Goal: Transaction & Acquisition: Purchase product/service

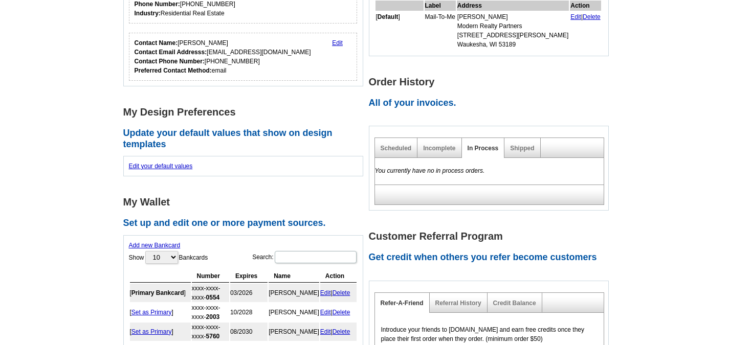
scroll to position [256, 0]
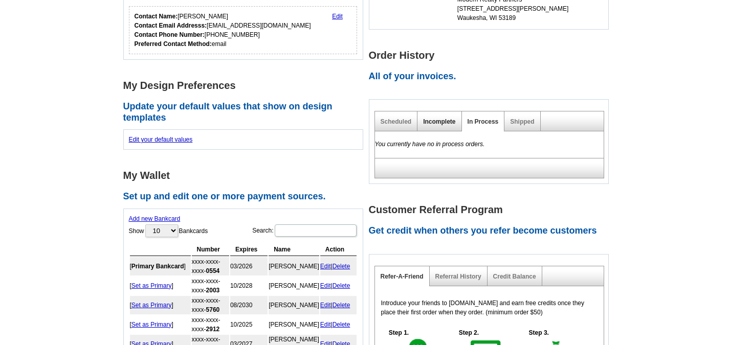
click at [434, 121] on link "Incomplete" at bounding box center [439, 121] width 32 height 7
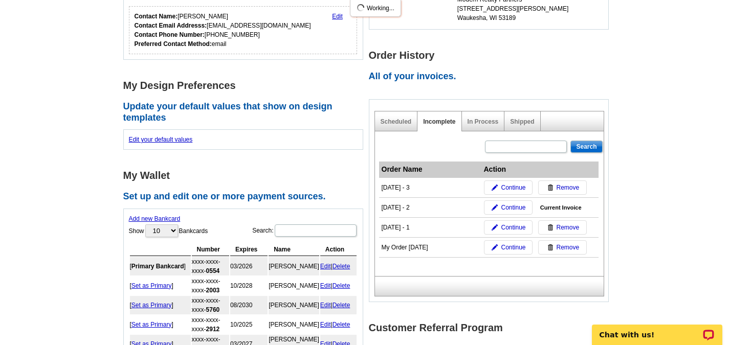
scroll to position [0, 0]
click at [511, 190] on span "Continue" at bounding box center [513, 187] width 25 height 9
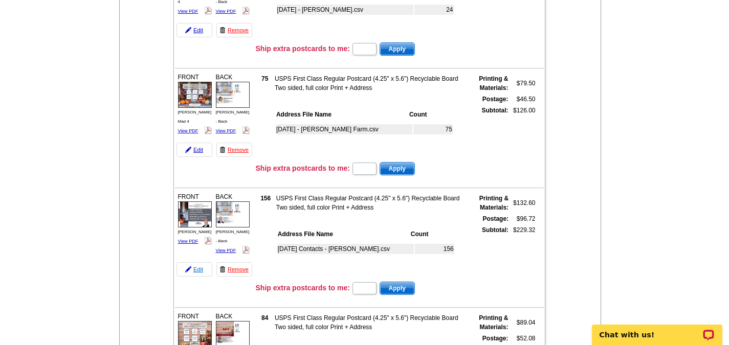
click at [196, 271] on link "Edit" at bounding box center [195, 270] width 36 height 14
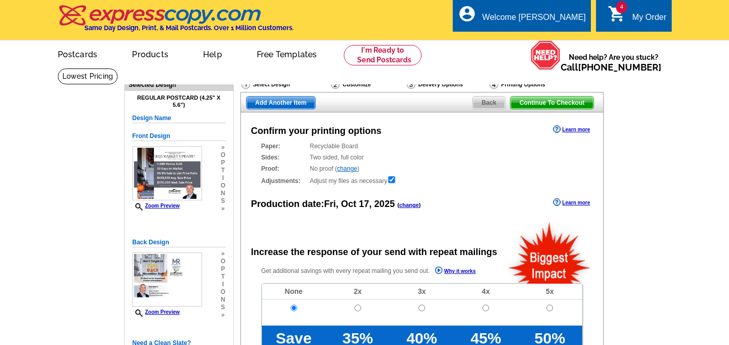
radio input "false"
click at [575, 105] on span "Continue To Checkout" at bounding box center [552, 103] width 82 height 12
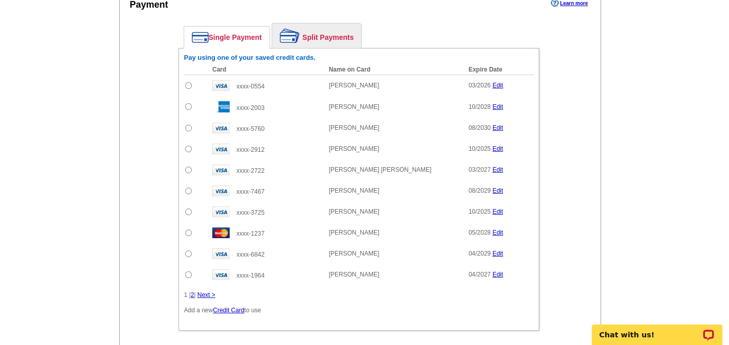
scroll to position [870, 0]
click at [193, 296] on link "2" at bounding box center [193, 294] width 4 height 7
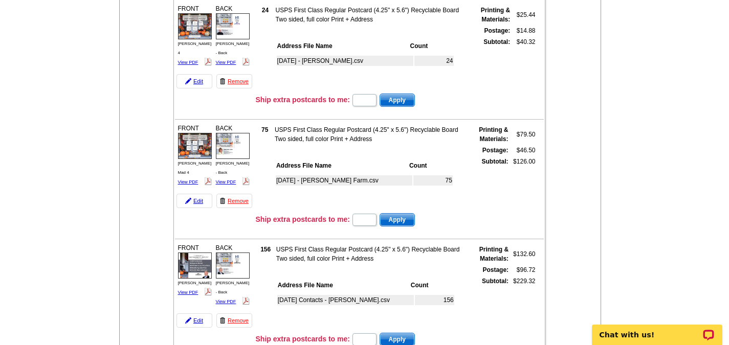
scroll to position [0, 0]
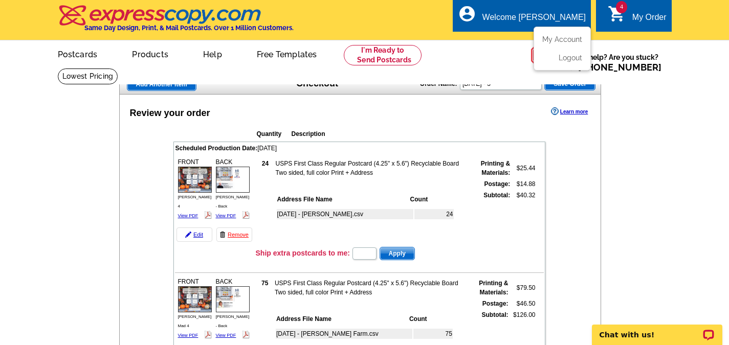
click at [554, 8] on div "account_circle Welcome Tonya My Account Logout" at bounding box center [522, 15] width 138 height 32
click at [557, 41] on link "My Account" at bounding box center [560, 39] width 44 height 9
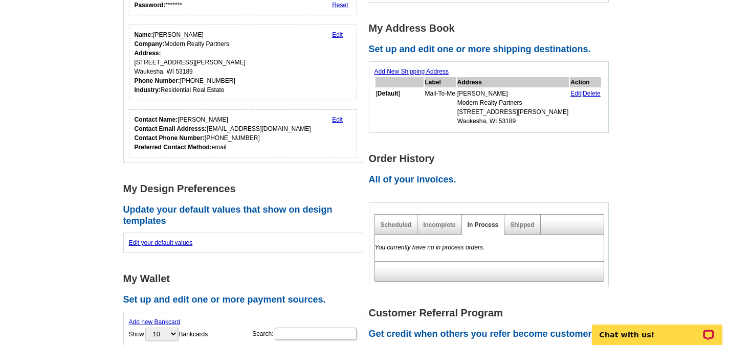
scroll to position [154, 0]
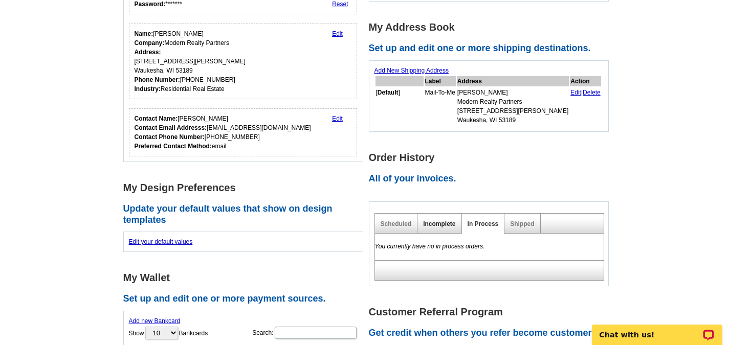
click at [427, 224] on link "Incomplete" at bounding box center [439, 224] width 32 height 7
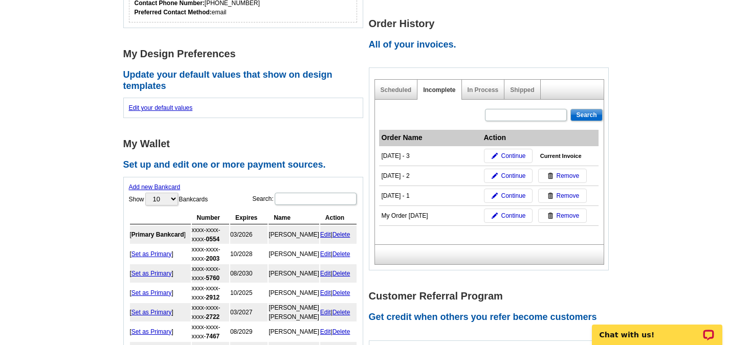
scroll to position [307, 0]
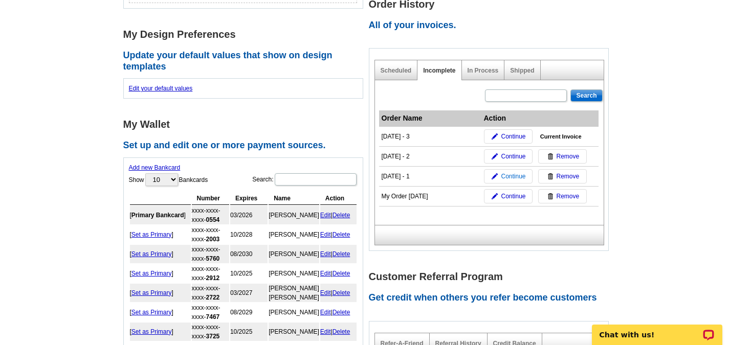
click at [512, 176] on span "Continue" at bounding box center [513, 176] width 25 height 9
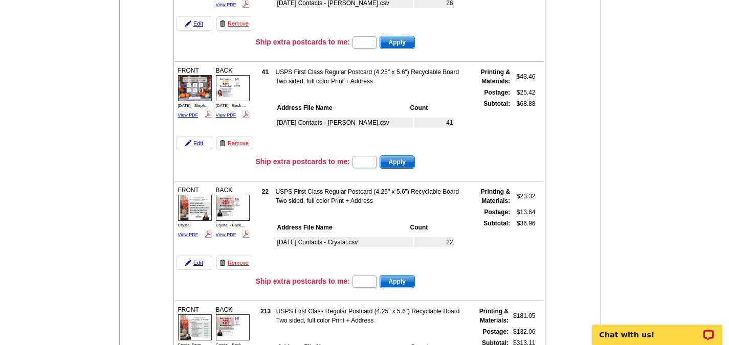
scroll to position [563, 0]
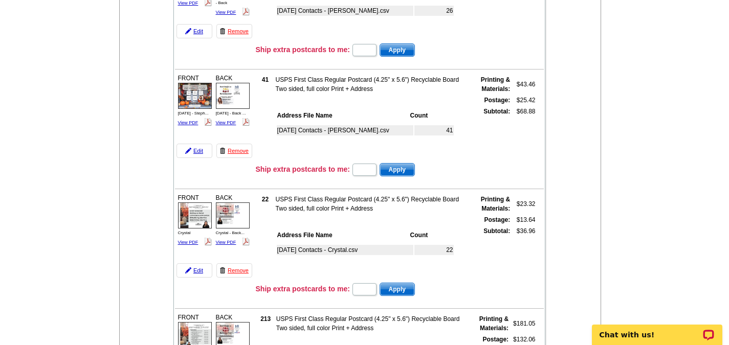
click at [142, 231] on div "Review your order Learn more Quantity Description Scheduled Production Date: [D…" at bounding box center [360, 305] width 483 height 1547
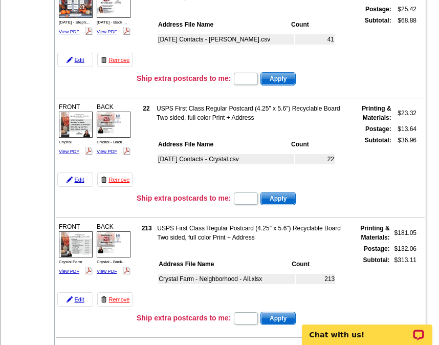
scroll to position [665, 0]
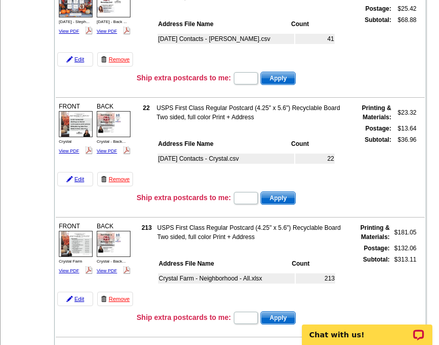
click at [391, 293] on table "213 USPS First Class Regular Postcard (4.25" x 5.6") Recyclable Board Two sided…" at bounding box center [277, 265] width 281 height 87
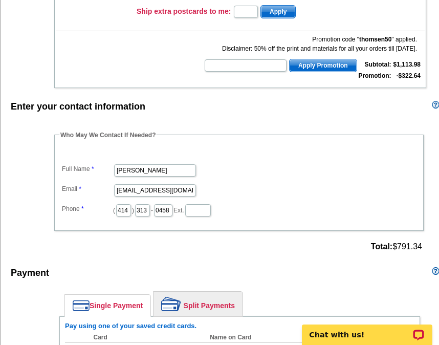
scroll to position [972, 0]
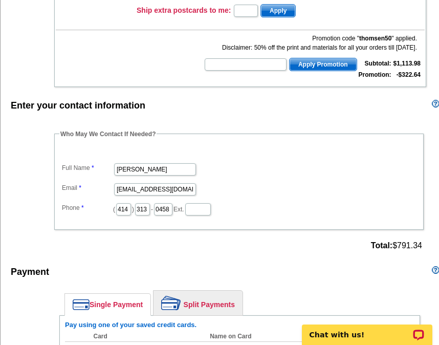
click at [302, 268] on div "Payment Learn more" at bounding box center [242, 274] width 482 height 21
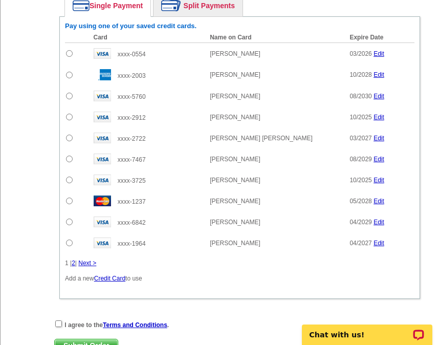
scroll to position [1280, 0]
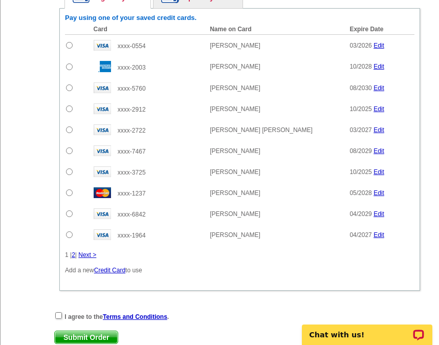
click at [87, 251] on link "Next >" at bounding box center [87, 254] width 18 height 7
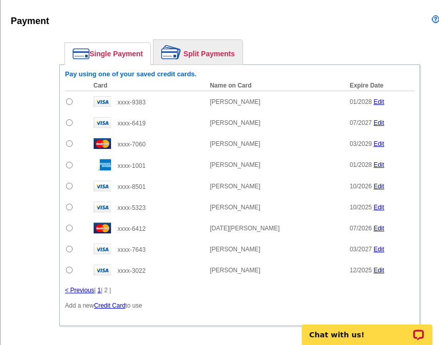
scroll to position [1177, 0]
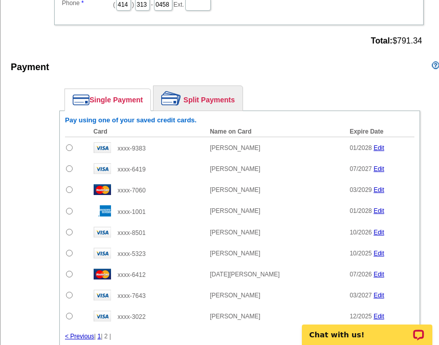
click at [101, 333] on link "1" at bounding box center [100, 336] width 4 height 7
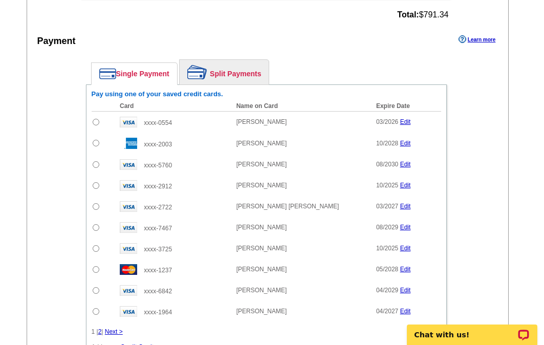
scroll to position [1252, 0]
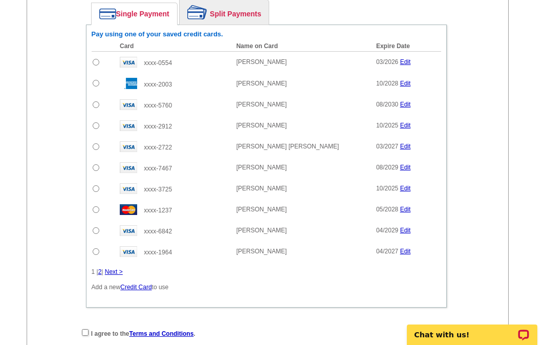
click at [245, 10] on link "Split Payments" at bounding box center [224, 12] width 89 height 25
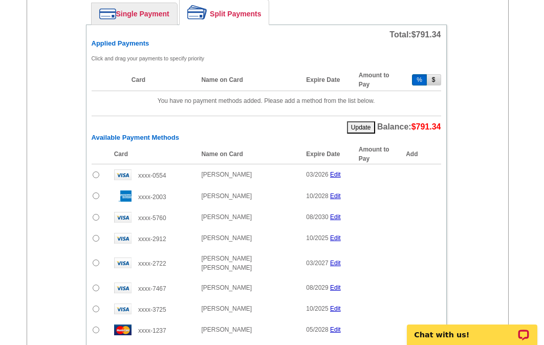
click at [434, 83] on button "$" at bounding box center [434, 79] width 14 height 11
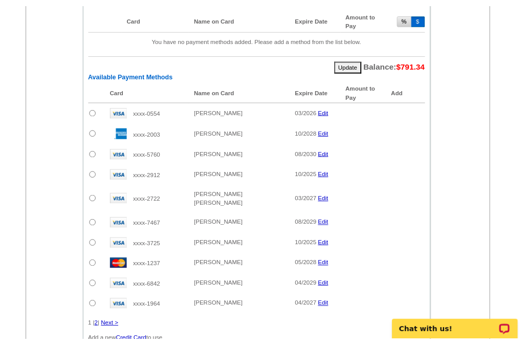
scroll to position [1355, 0]
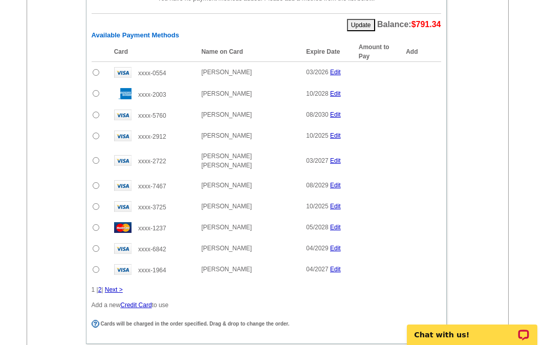
click at [114, 286] on link "Next >" at bounding box center [114, 289] width 18 height 7
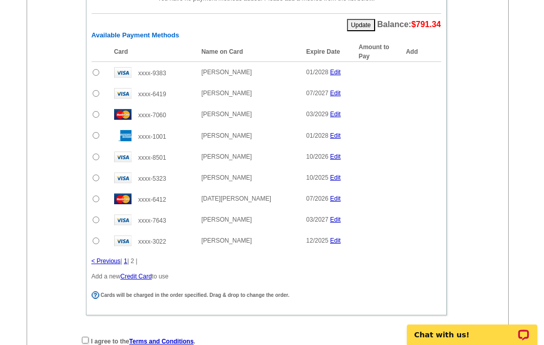
click at [109, 262] on link "< Previous" at bounding box center [106, 260] width 29 height 7
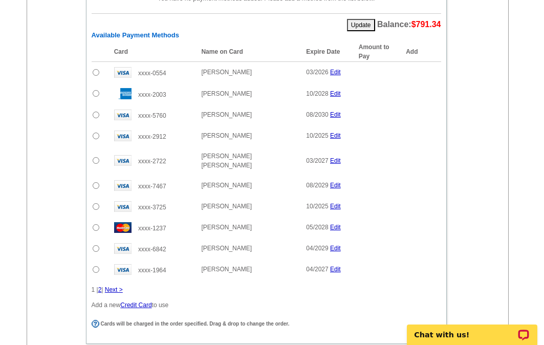
click at [95, 224] on input "radio" at bounding box center [96, 227] width 7 height 7
radio input "true"
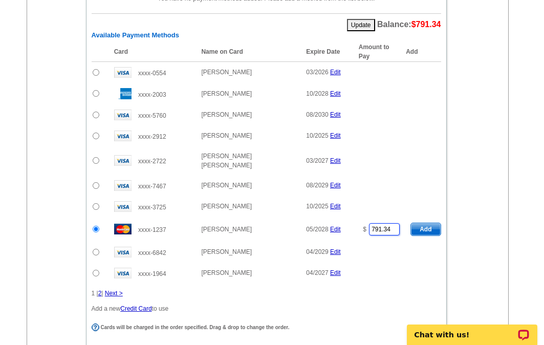
drag, startPoint x: 395, startPoint y: 223, endPoint x: 330, endPoint y: 225, distance: 64.5
click at [330, 225] on tr "xxxx-1237 Crystal Perez 05/2028 Edit $ 791.34 Add" at bounding box center [267, 229] width 350 height 25
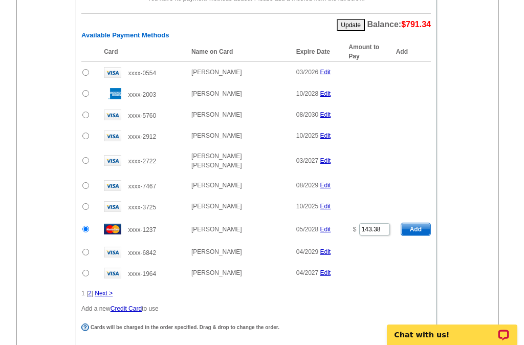
click at [416, 223] on span "Add" at bounding box center [415, 229] width 29 height 12
type input "791.34"
radio input "false"
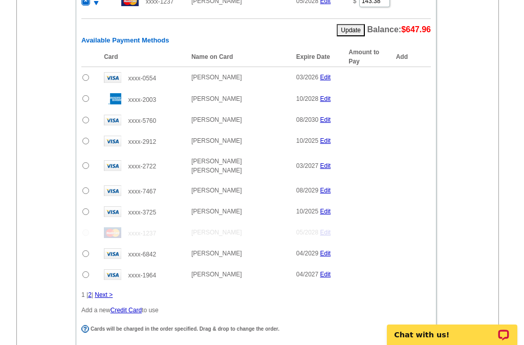
click at [84, 98] on input "radio" at bounding box center [85, 98] width 7 height 7
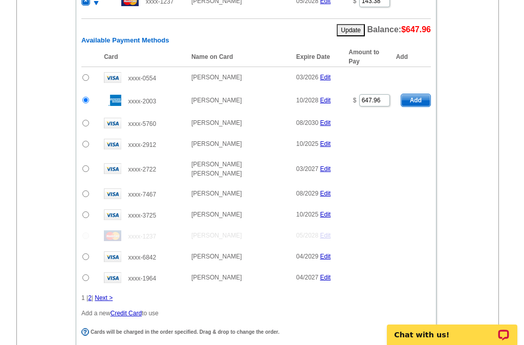
click at [423, 103] on span "Add" at bounding box center [415, 100] width 29 height 12
radio input "false"
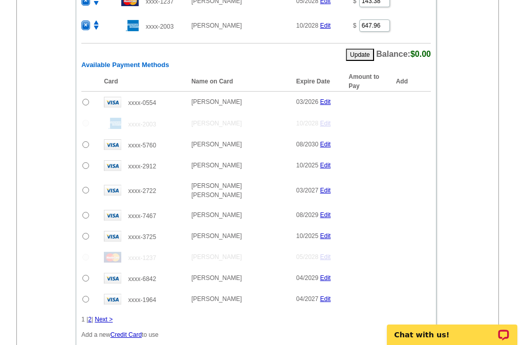
click at [25, 143] on div "Enter your contact information Learn more Who May We Contact If Needed? Full Na…" at bounding box center [258, 79] width 482 height 751
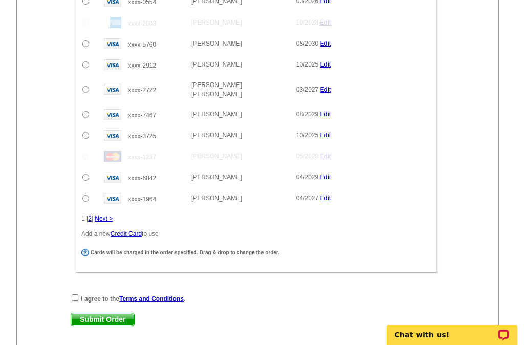
scroll to position [1457, 0]
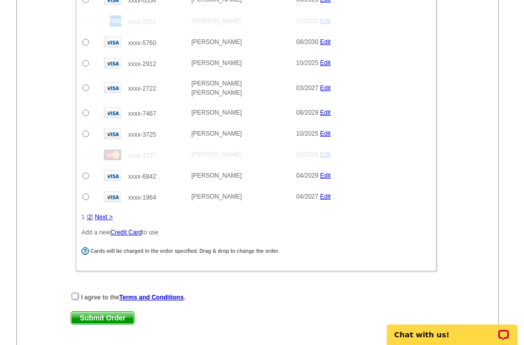
click at [74, 293] on input "checkbox" at bounding box center [75, 296] width 7 height 7
checkbox input "true"
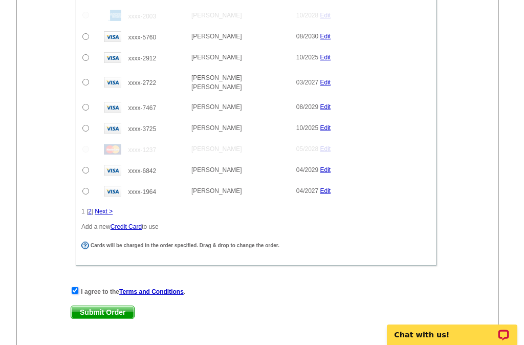
scroll to position [1456, 0]
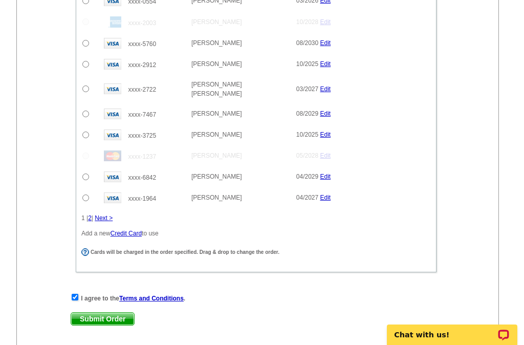
click at [99, 313] on span "Submit Order" at bounding box center [102, 319] width 63 height 12
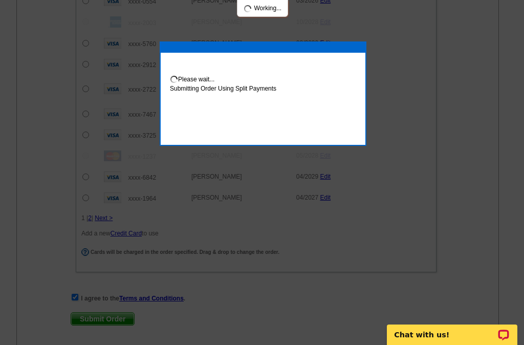
scroll to position [1508, 0]
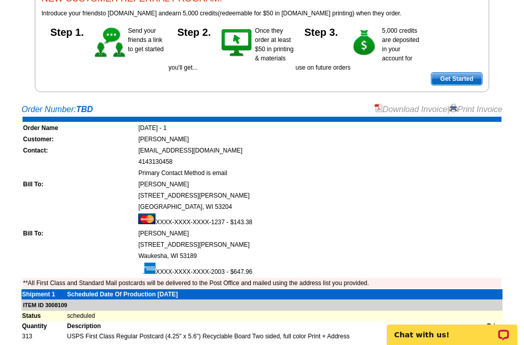
scroll to position [154, 0]
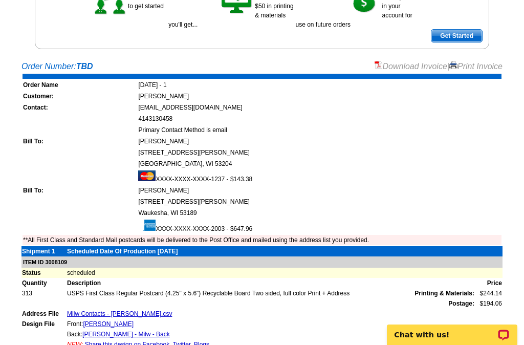
drag, startPoint x: 481, startPoint y: 68, endPoint x: 441, endPoint y: 280, distance: 216.7
click at [481, 68] on link "Print Invoice" at bounding box center [475, 66] width 53 height 9
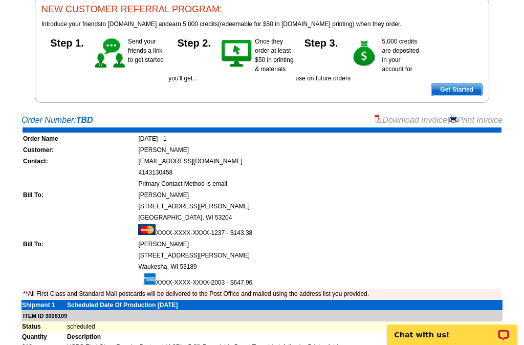
scroll to position [102, 0]
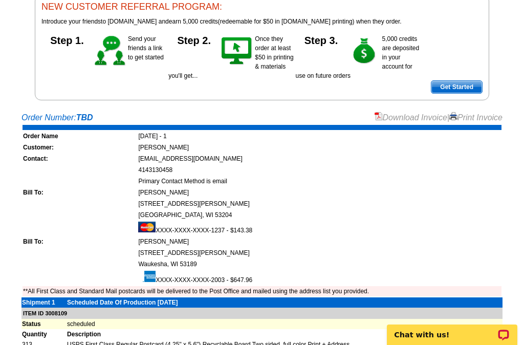
click at [266, 114] on div "Order Number: TBD Download Invoice | Print Invoice" at bounding box center [261, 118] width 481 height 12
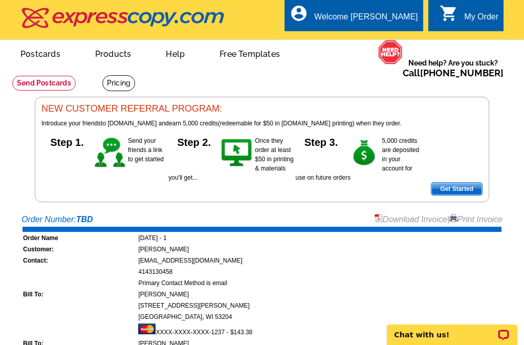
scroll to position [0, 0]
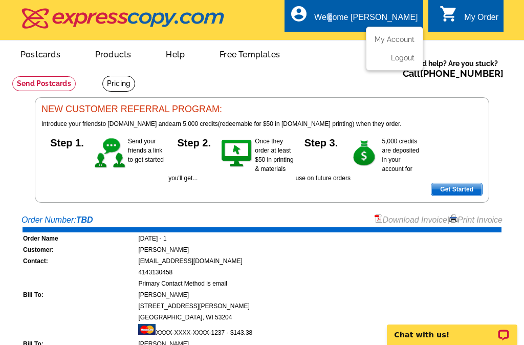
click at [377, 19] on div "Welcome [PERSON_NAME]" at bounding box center [365, 20] width 103 height 14
click at [386, 39] on link "My Account" at bounding box center [393, 39] width 44 height 9
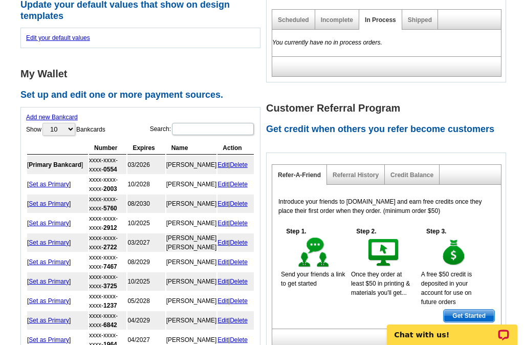
scroll to position [358, 0]
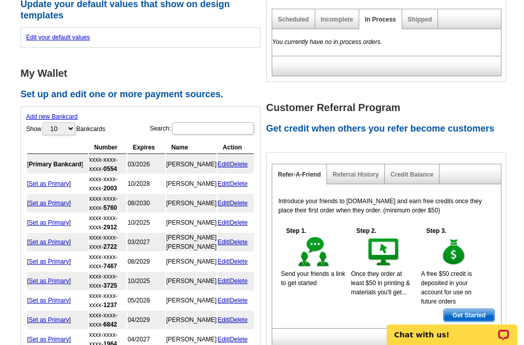
click at [353, 170] on div "Referral History" at bounding box center [356, 174] width 58 height 20
click at [351, 177] on link "Referral History" at bounding box center [356, 174] width 46 height 7
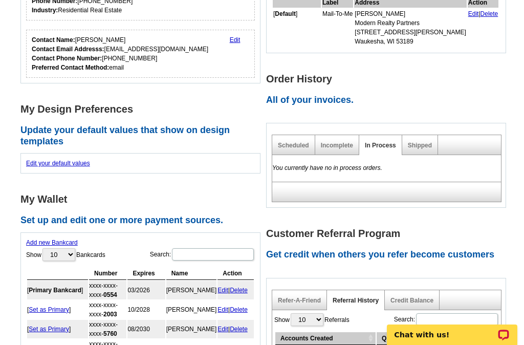
scroll to position [205, 0]
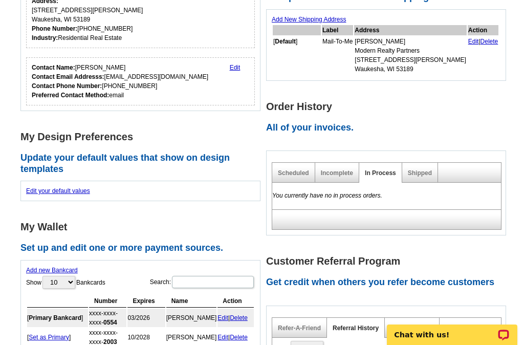
click at [351, 177] on link "Incomplete" at bounding box center [337, 172] width 32 height 7
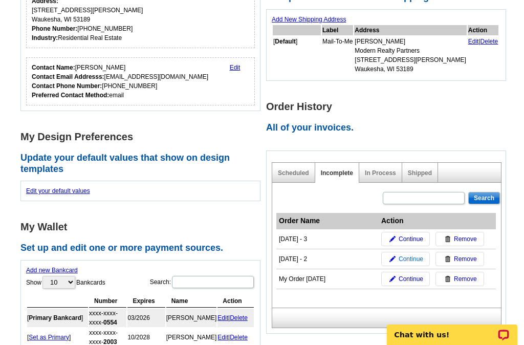
click at [409, 262] on span "Continue" at bounding box center [411, 258] width 25 height 9
click at [264, 211] on div "Account Information Update your user information. Username: heather@modernrpwi.…" at bounding box center [143, 200] width 246 height 641
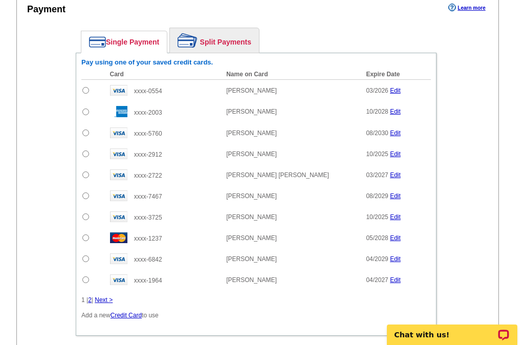
scroll to position [1221, 0]
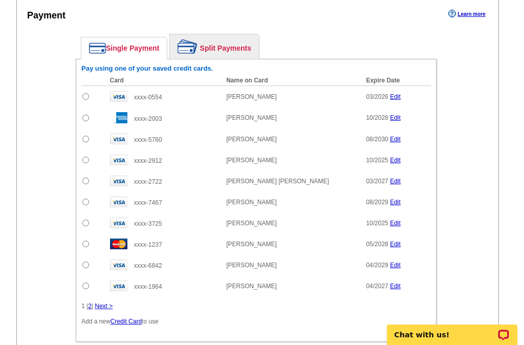
click at [104, 306] on link "Next >" at bounding box center [104, 305] width 18 height 7
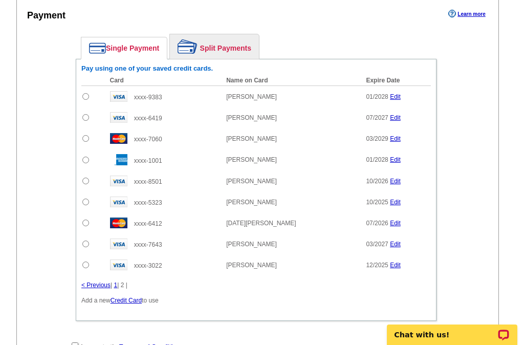
click at [88, 135] on input "radio" at bounding box center [85, 138] width 7 height 7
radio input "true"
click at [228, 46] on link "Split Payments" at bounding box center [214, 46] width 89 height 25
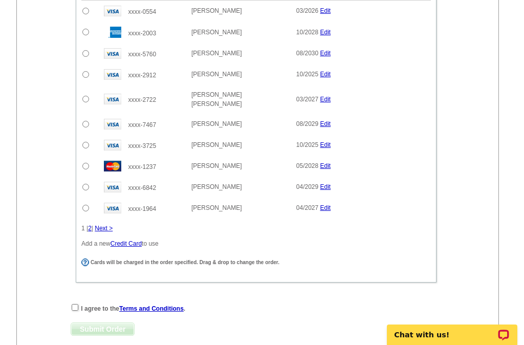
scroll to position [1426, 0]
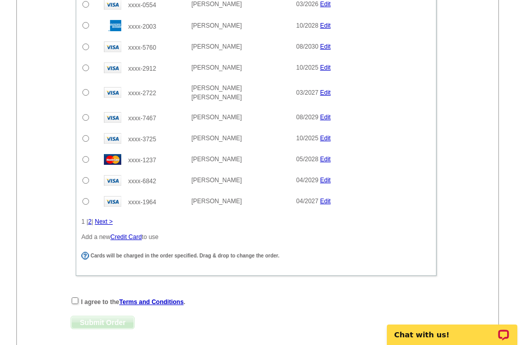
click at [105, 218] on link "Next >" at bounding box center [104, 221] width 18 height 7
click at [106, 218] on link "Next >" at bounding box center [104, 221] width 18 height 7
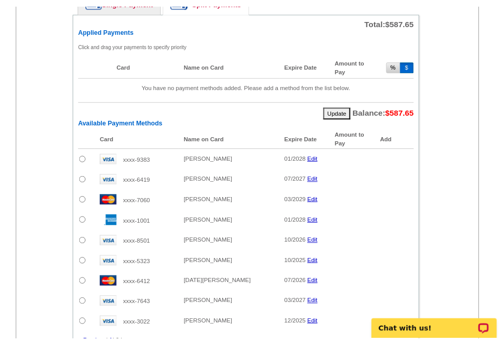
scroll to position [1272, 0]
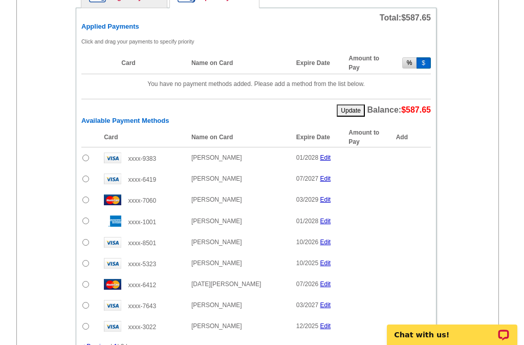
drag, startPoint x: 84, startPoint y: 197, endPoint x: 328, endPoint y: 195, distance: 243.6
click at [84, 197] on input "radio" at bounding box center [85, 200] width 7 height 7
radio input "true"
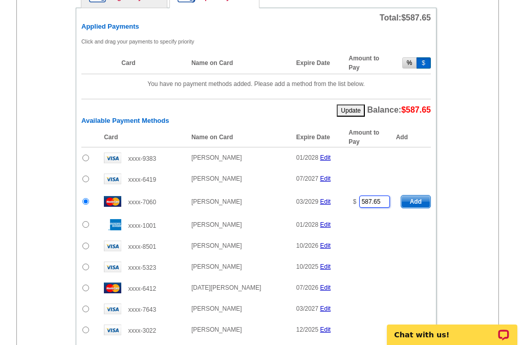
drag, startPoint x: 360, startPoint y: 199, endPoint x: 344, endPoint y: 199, distance: 15.4
click at [344, 199] on td "$ 587.65" at bounding box center [369, 201] width 52 height 25
click at [411, 199] on span "Add" at bounding box center [415, 202] width 29 height 12
type input "587.65"
radio input "false"
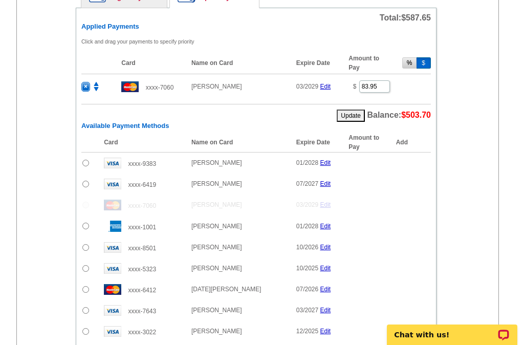
click at [83, 245] on input "radio" at bounding box center [85, 247] width 7 height 7
radio input "true"
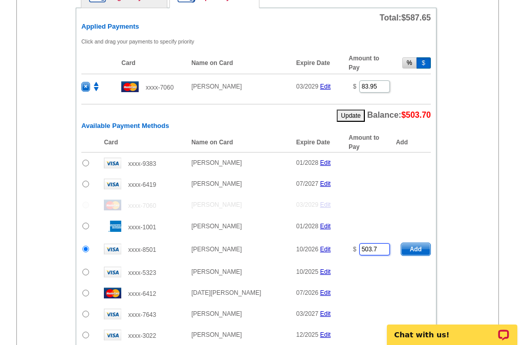
drag, startPoint x: 381, startPoint y: 246, endPoint x: 328, endPoint y: 246, distance: 53.2
click at [328, 246] on tr "xxxx-8501 Abdoul Zoure 10/2026 Edit $ 503.7 Add" at bounding box center [256, 249] width 350 height 25
click at [413, 249] on span "Add" at bounding box center [415, 249] width 29 height 12
type input "503.7"
radio input "false"
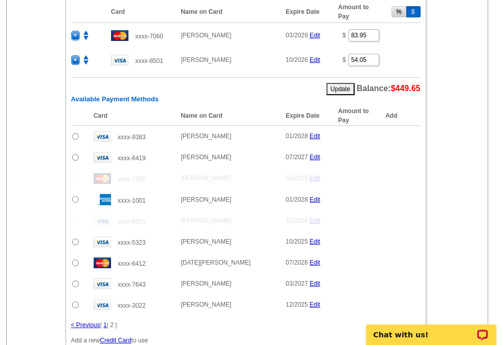
scroll to position [1324, 0]
click at [80, 322] on link "< Previous" at bounding box center [85, 324] width 29 height 7
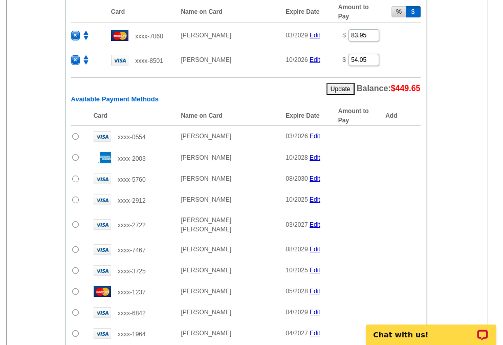
click at [75, 155] on input "radio" at bounding box center [75, 157] width 7 height 7
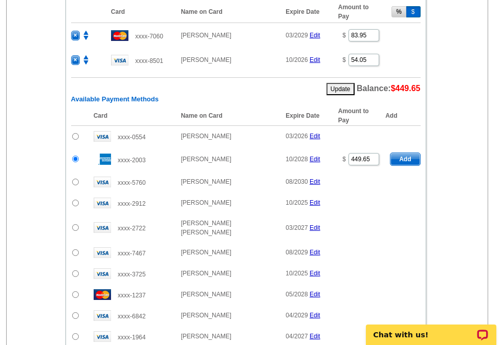
click at [408, 159] on span "Add" at bounding box center [405, 159] width 29 height 12
radio input "false"
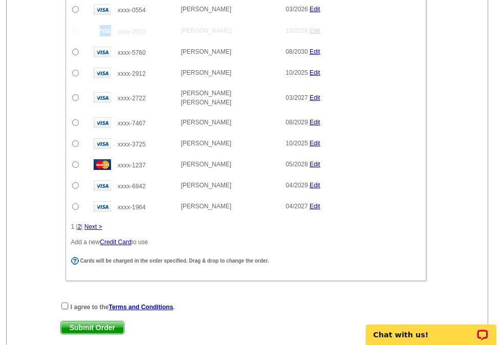
scroll to position [1477, 0]
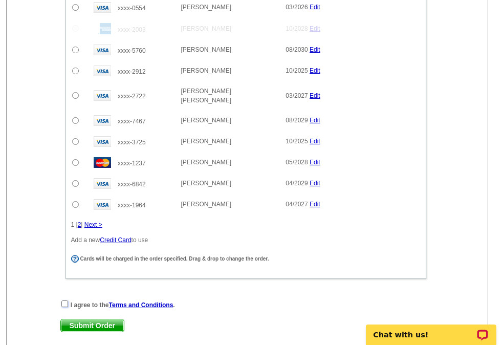
click at [63, 300] on input "checkbox" at bounding box center [64, 303] width 7 height 7
checkbox input "true"
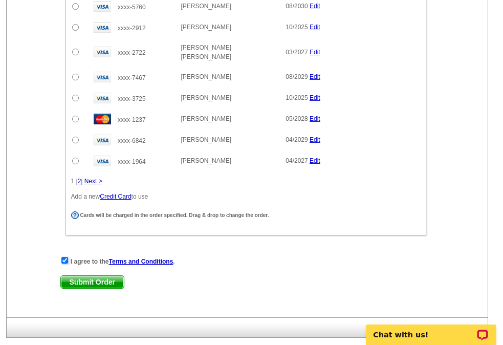
scroll to position [1528, 0]
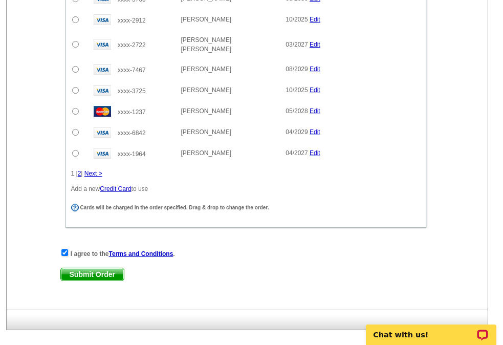
click at [94, 268] on span "Submit Order" at bounding box center [92, 274] width 63 height 12
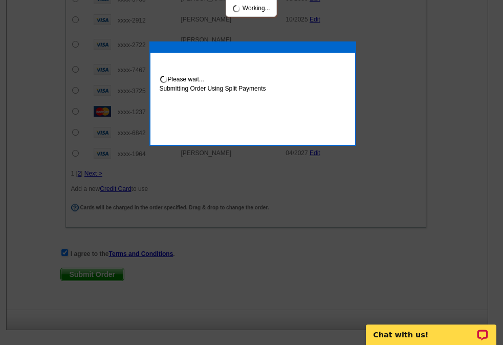
scroll to position [1580, 0]
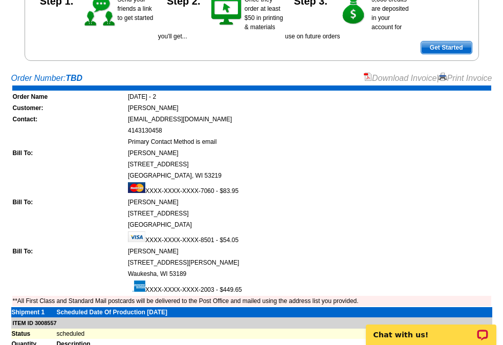
scroll to position [102, 0]
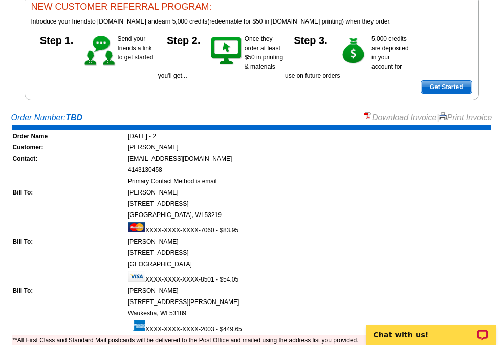
drag, startPoint x: 462, startPoint y: 118, endPoint x: 430, endPoint y: 283, distance: 167.4
click at [462, 118] on link "Print Invoice" at bounding box center [465, 117] width 53 height 9
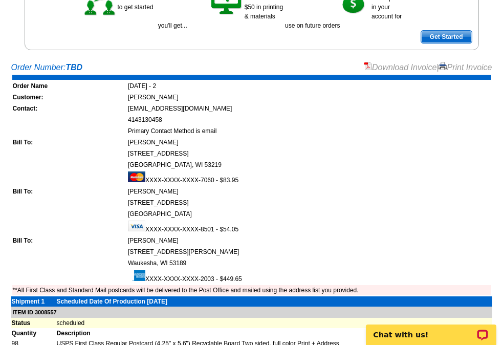
scroll to position [154, 0]
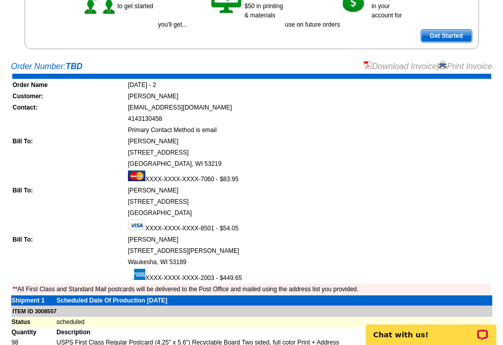
click at [272, 63] on div "Order Number: TBD Download Invoice | Print Invoice" at bounding box center [251, 66] width 481 height 12
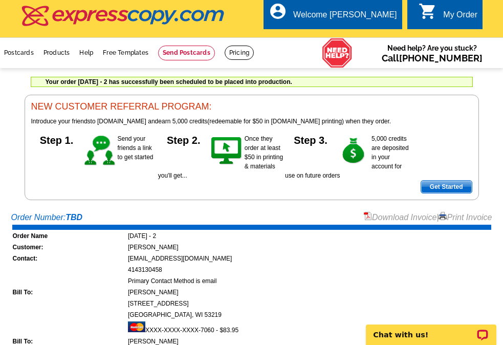
scroll to position [0, 0]
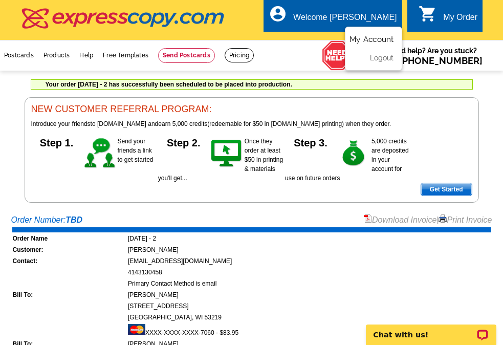
click at [372, 39] on link "My Account" at bounding box center [372, 39] width 44 height 9
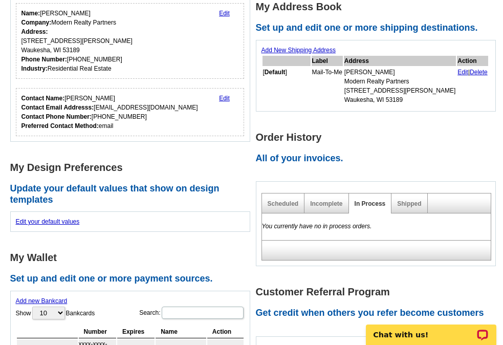
scroll to position [205, 0]
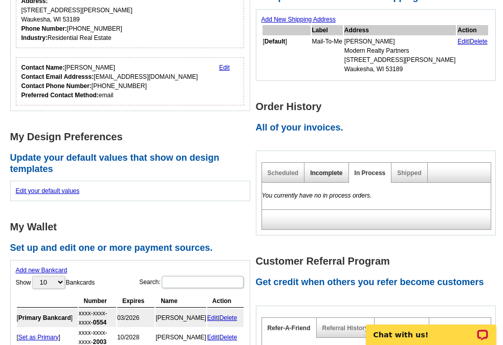
click at [335, 171] on link "Incomplete" at bounding box center [326, 172] width 32 height 7
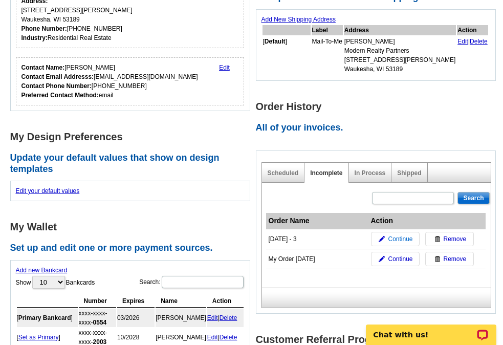
click at [400, 240] on span "Continue" at bounding box center [400, 238] width 25 height 9
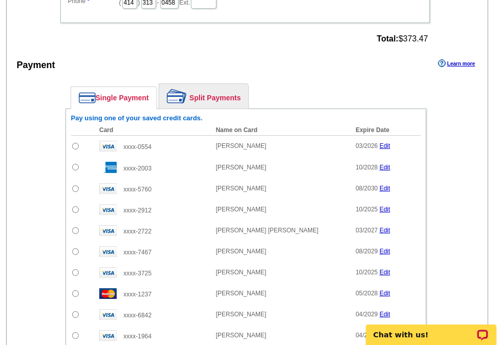
scroll to position [811, 0]
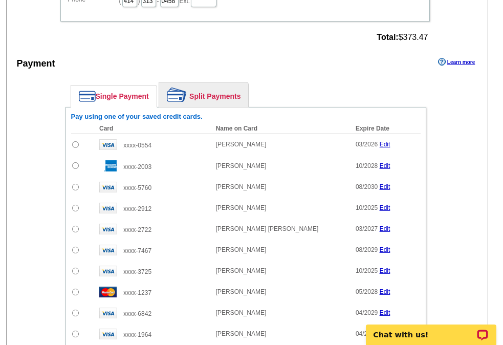
click at [222, 100] on link "Split Payments" at bounding box center [203, 94] width 89 height 25
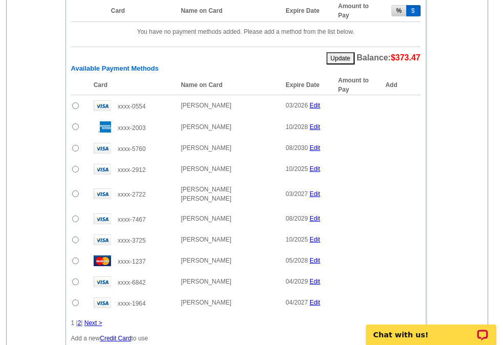
scroll to position [964, 0]
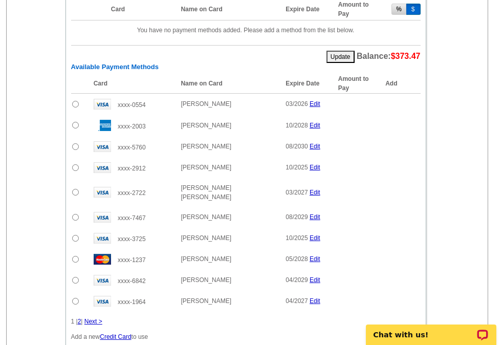
click at [96, 318] on link "Next >" at bounding box center [93, 321] width 18 height 7
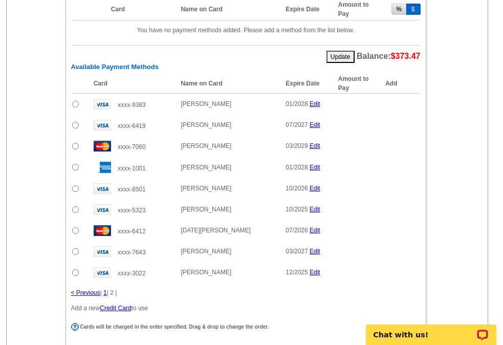
click at [76, 126] on input "radio" at bounding box center [75, 125] width 7 height 7
radio input "true"
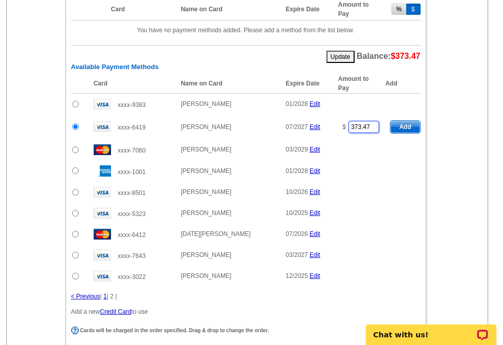
drag, startPoint x: 374, startPoint y: 128, endPoint x: 333, endPoint y: 127, distance: 41.0
click at [333, 127] on td "$ 373.47" at bounding box center [359, 127] width 52 height 25
click at [407, 127] on span "Add" at bounding box center [405, 127] width 29 height 12
type input "373.47"
radio input "false"
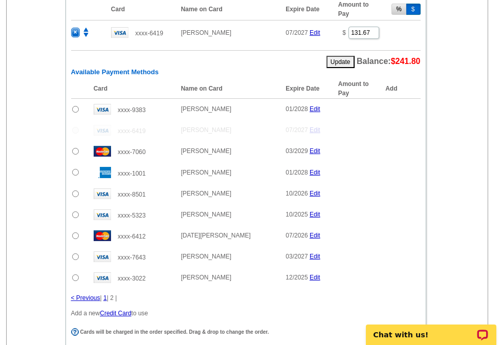
click at [107, 300] on link "1" at bounding box center [105, 297] width 4 height 7
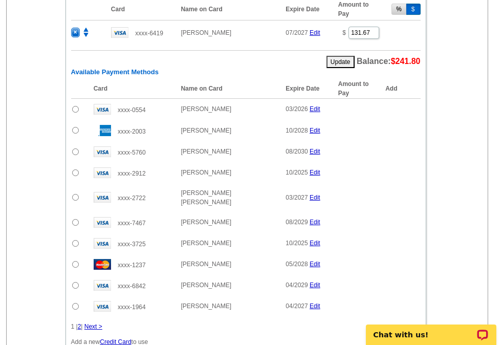
click at [75, 130] on input "radio" at bounding box center [75, 130] width 7 height 7
radio input "true"
type input "241.8"
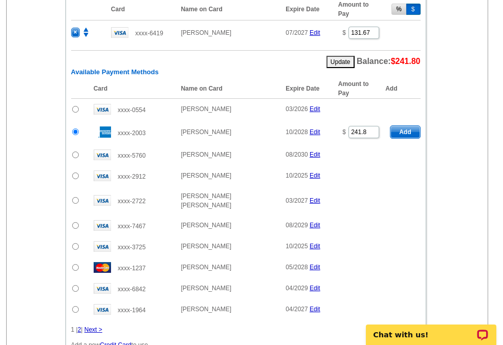
click at [410, 134] on span "Add" at bounding box center [405, 132] width 29 height 12
radio input "false"
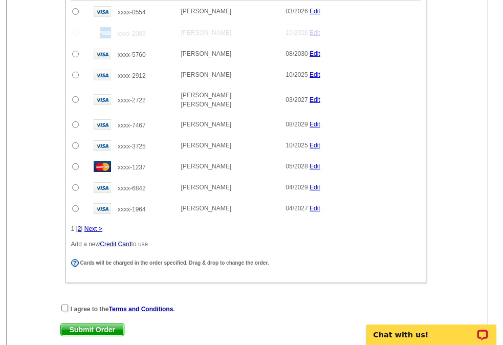
scroll to position [1117, 0]
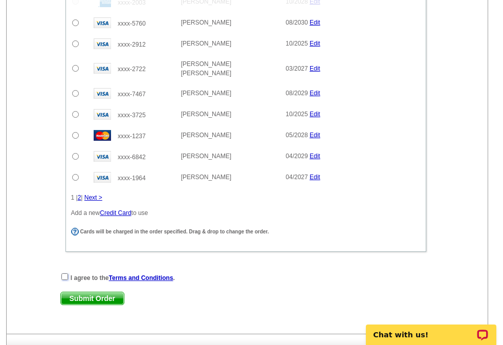
click at [63, 273] on input "checkbox" at bounding box center [64, 276] width 7 height 7
checkbox input "true"
click at [101, 293] on span "Submit Order" at bounding box center [92, 298] width 63 height 12
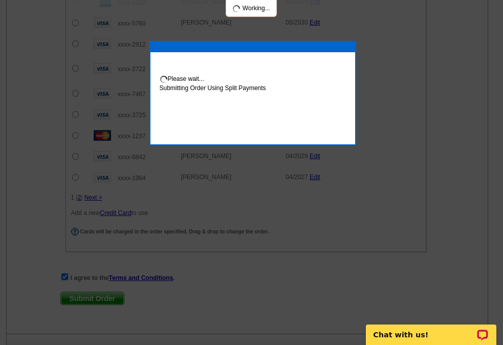
scroll to position [1169, 0]
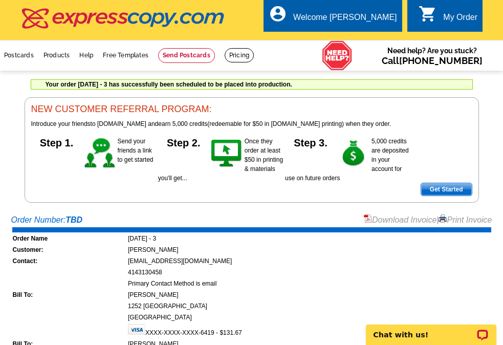
click at [473, 220] on link "Print Invoice" at bounding box center [465, 219] width 53 height 9
click at [17, 112] on div "Your order [DATE] - 3 has successfully been scheduled to be placed into product…" at bounding box center [251, 140] width 491 height 123
